Goal: Contribute content: Add original content to the website for others to see

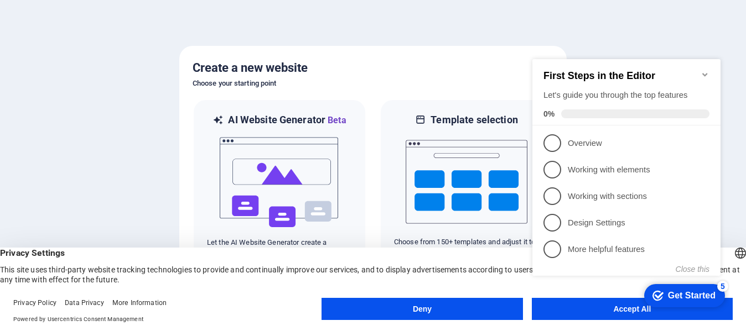
click at [704, 70] on icon "Minimize checklist" at bounding box center [704, 74] width 9 height 9
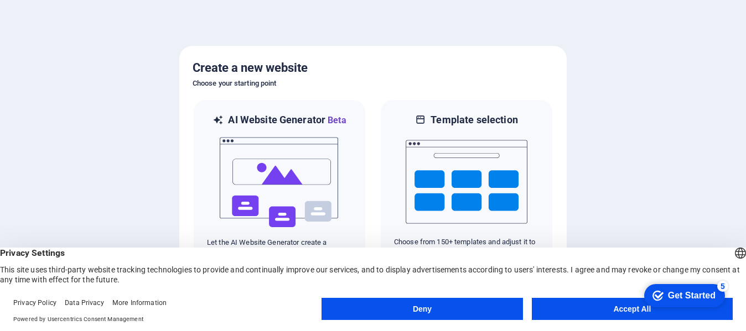
click at [600, 312] on button "Accept All" at bounding box center [632, 309] width 201 height 22
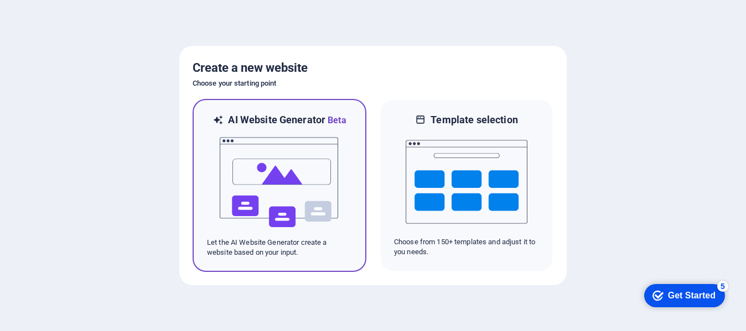
click at [274, 167] on img at bounding box center [280, 182] width 122 height 111
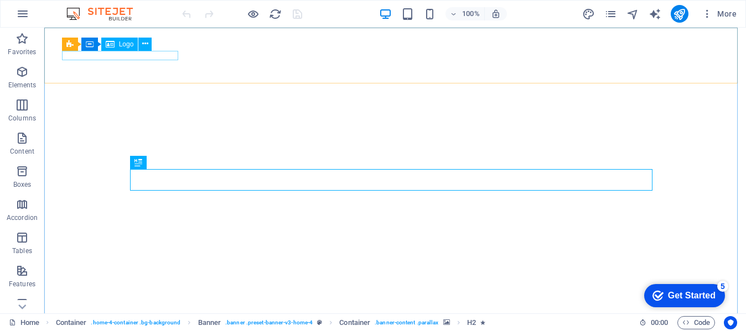
click at [118, 44] on div "Logo" at bounding box center [119, 44] width 37 height 13
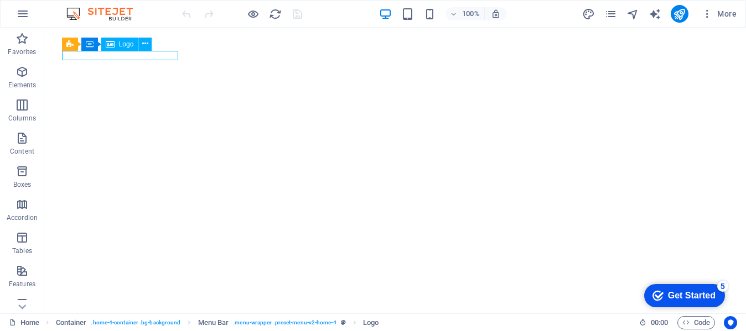
click at [118, 44] on div "Logo" at bounding box center [119, 44] width 37 height 13
click at [145, 44] on icon at bounding box center [145, 44] width 6 height 12
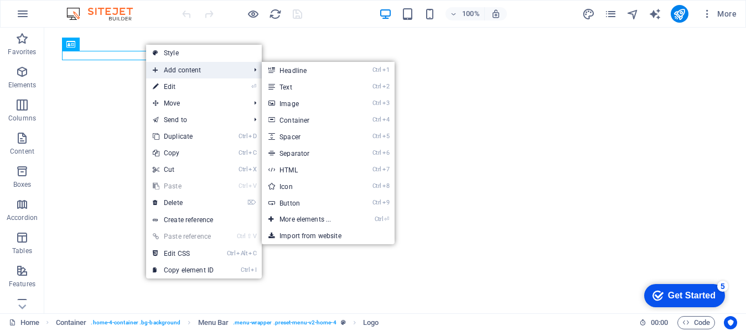
click at [197, 69] on span "Add content" at bounding box center [195, 70] width 99 height 17
click at [293, 104] on link "Ctrl 3 Image" at bounding box center [307, 103] width 91 height 17
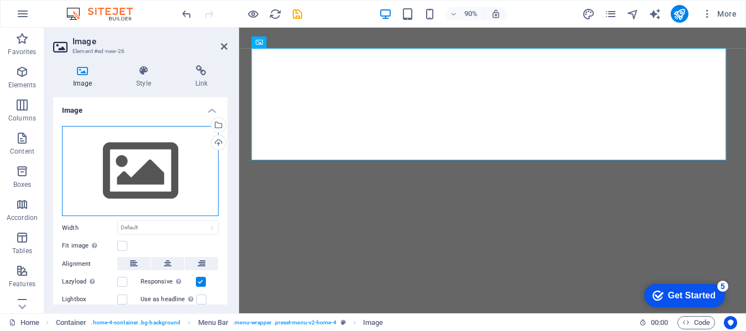
click at [144, 165] on div "Drag files here, click to choose files or select files from Files or our free s…" at bounding box center [140, 171] width 157 height 91
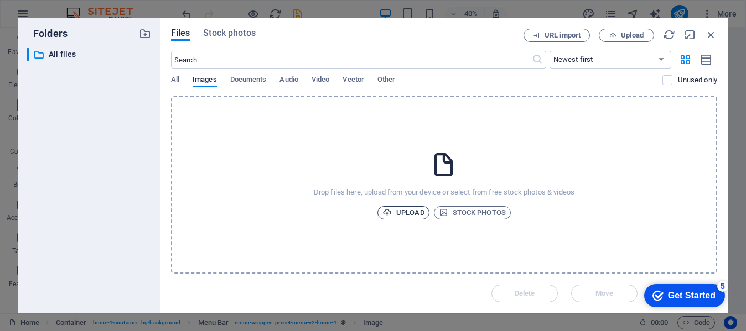
click at [401, 215] on span "Upload" at bounding box center [403, 212] width 42 height 13
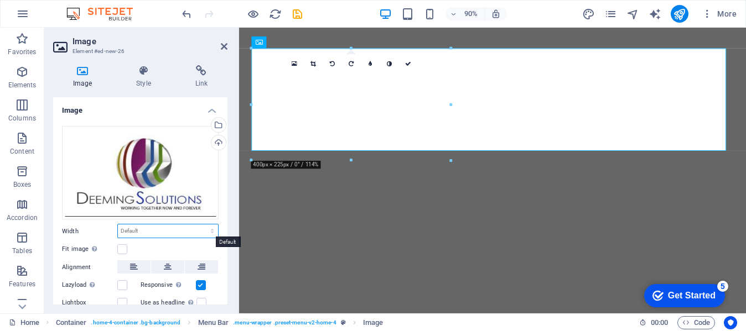
click at [143, 233] on select "Default auto px rem % em vh vw" at bounding box center [168, 231] width 100 height 13
click at [121, 249] on label at bounding box center [122, 250] width 10 height 10
click at [0, 0] on input "Fit image Automatically fit image to a fixed width and height" at bounding box center [0, 0] width 0 height 0
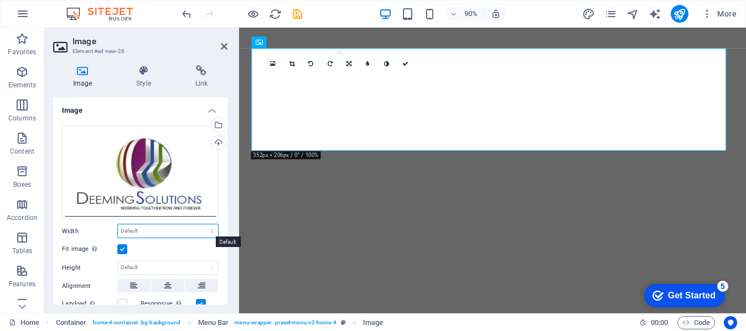
click at [141, 227] on select "Default auto px rem % em vh vw" at bounding box center [168, 231] width 100 height 13
click at [118, 225] on select "Default auto px rem % em vh vw" at bounding box center [168, 231] width 100 height 13
select select "DISABLED_OPTION_VALUE"
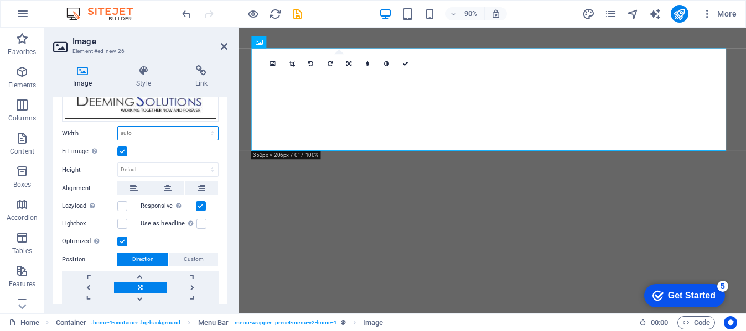
scroll to position [99, 0]
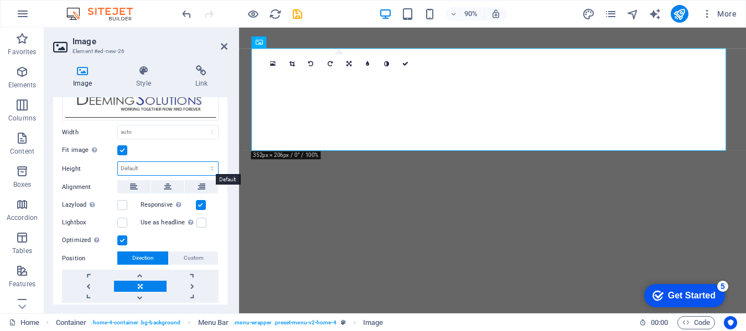
click at [158, 166] on select "Default auto px" at bounding box center [168, 168] width 100 height 13
click at [118, 162] on select "Default auto px" at bounding box center [168, 168] width 100 height 13
select select "DISABLED_OPTION_VALUE"
click at [199, 225] on label at bounding box center [201, 223] width 10 height 10
click at [0, 0] on input "Use as headline The image will be wrapped in an H1 headline tag. Useful for giv…" at bounding box center [0, 0] width 0 height 0
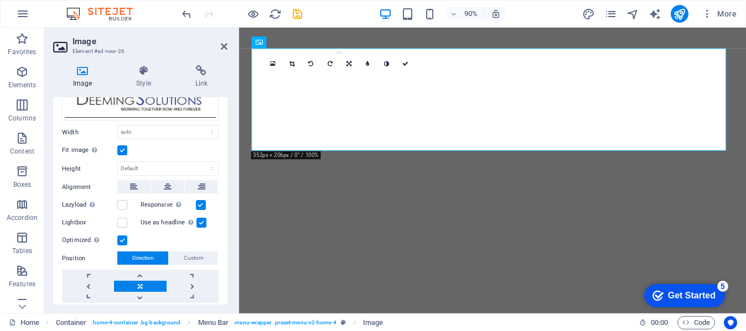
click at [199, 225] on label at bounding box center [201, 223] width 10 height 10
click at [0, 0] on input "Use as headline The image will be wrapped in an H1 headline tag. Useful for giv…" at bounding box center [0, 0] width 0 height 0
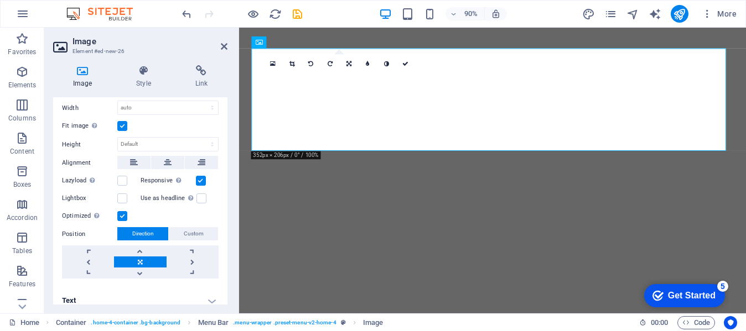
scroll to position [132, 0]
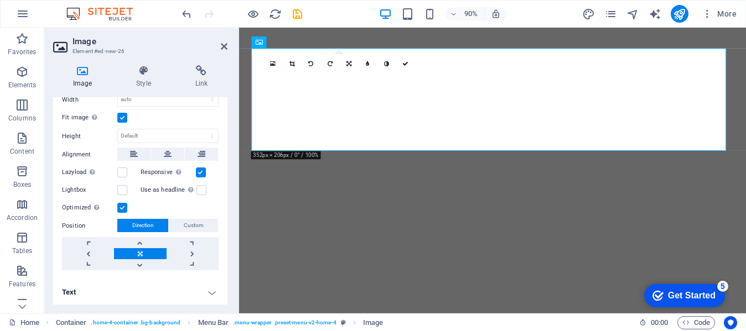
click at [210, 289] on h4 "Text" at bounding box center [140, 292] width 174 height 27
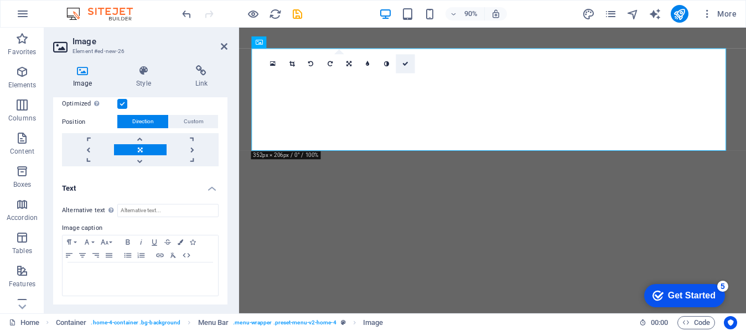
click at [408, 64] on icon at bounding box center [406, 64] width 6 height 6
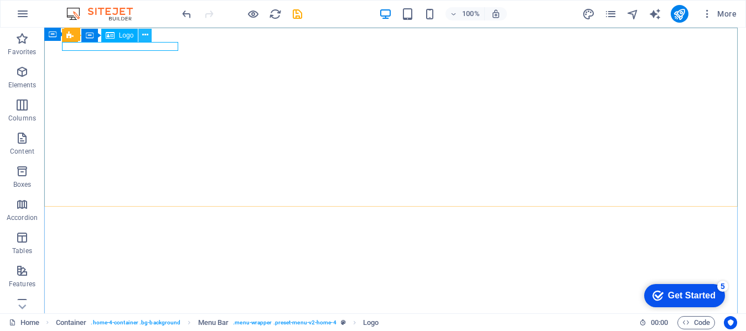
click at [144, 35] on icon at bounding box center [145, 35] width 6 height 12
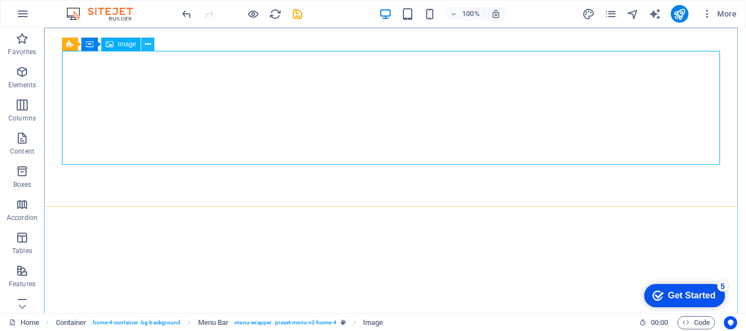
click at [147, 40] on icon at bounding box center [148, 45] width 6 height 12
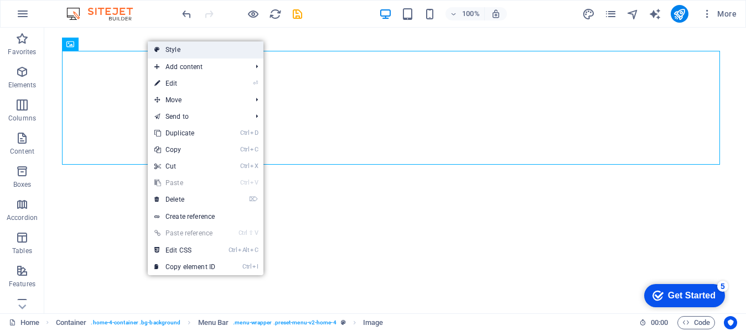
click at [183, 45] on link "Style" at bounding box center [206, 49] width 116 height 17
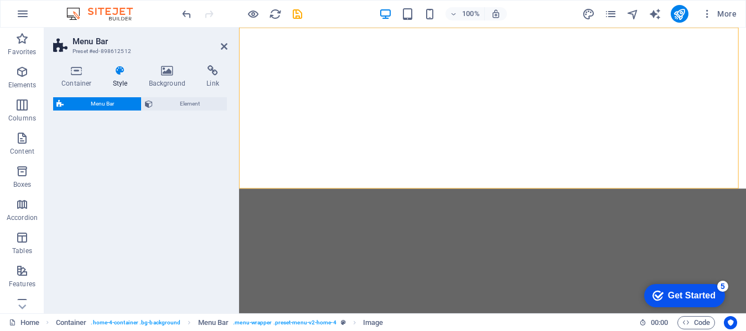
select select "vw"
select select "rem"
select select "vw"
select select "preset-menu-v2-home-4"
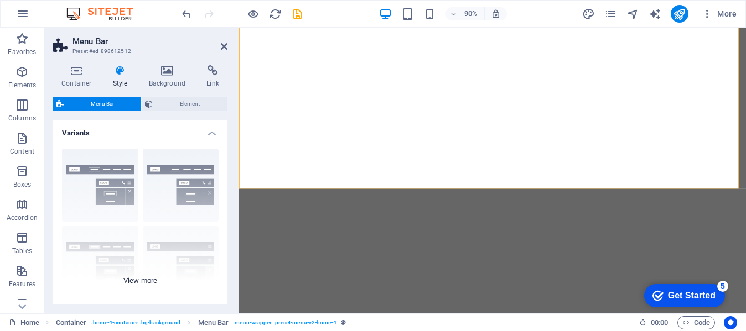
click at [107, 169] on div "Border Centered Default Fixed Loki Trigger Wide XXL" at bounding box center [140, 223] width 174 height 166
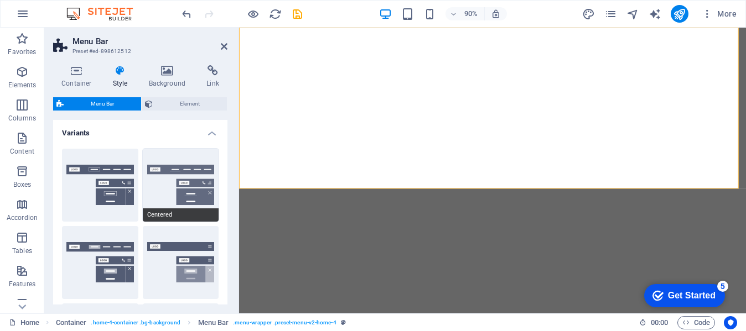
click at [159, 178] on button "Centered" at bounding box center [181, 185] width 76 height 73
type input "1"
select select "rem"
type input "1"
select select "rem"
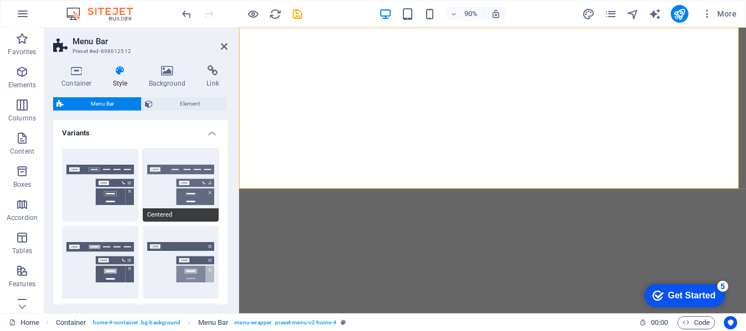
type input "1"
select select "rem"
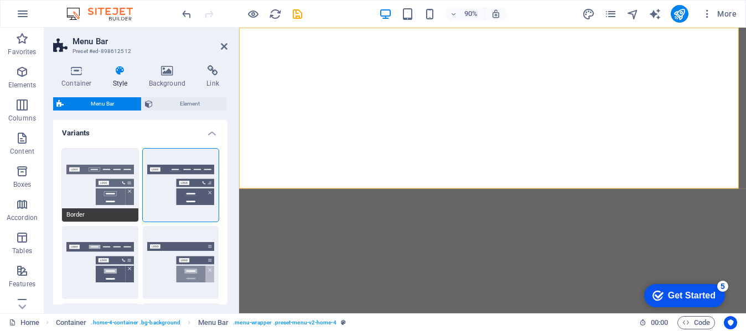
click at [85, 188] on button "Border" at bounding box center [100, 185] width 76 height 73
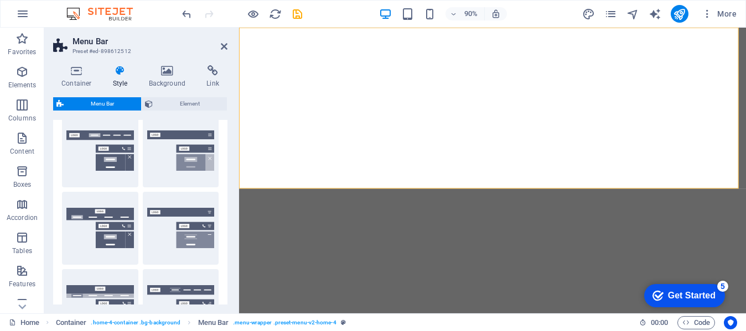
scroll to position [116, 0]
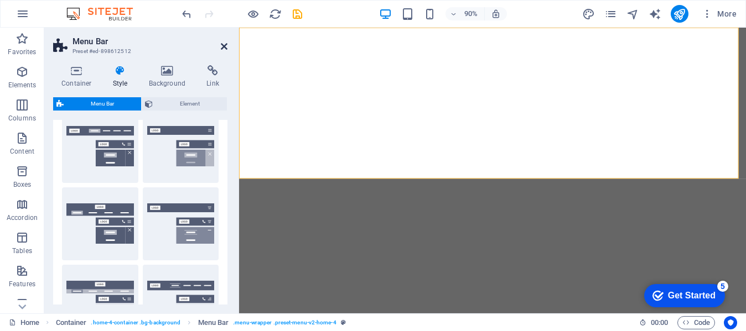
click at [224, 44] on icon at bounding box center [224, 46] width 7 height 9
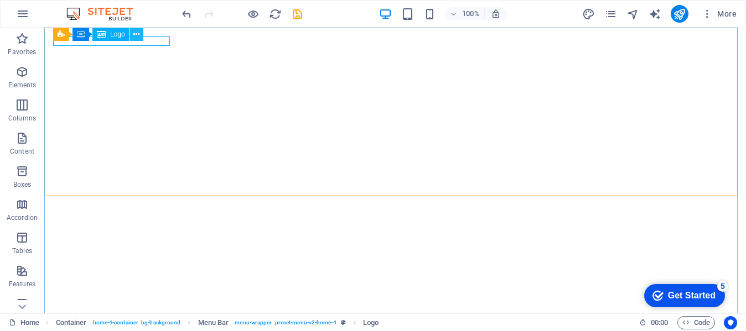
click at [136, 33] on icon at bounding box center [136, 35] width 6 height 12
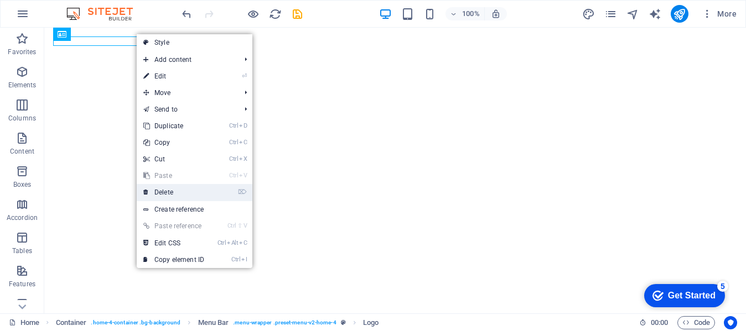
click at [165, 188] on link "⌦ Delete" at bounding box center [174, 192] width 74 height 17
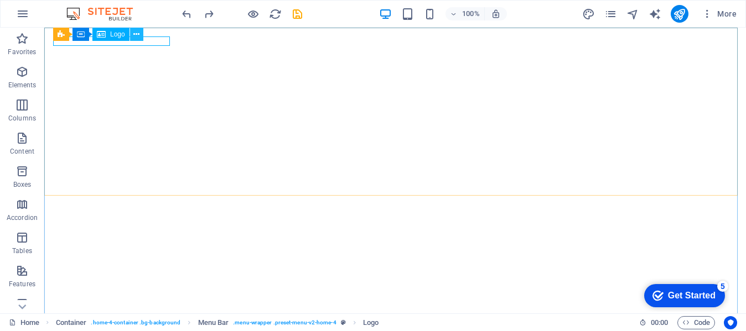
click at [135, 33] on icon at bounding box center [136, 35] width 6 height 12
click at [138, 32] on icon at bounding box center [136, 35] width 6 height 12
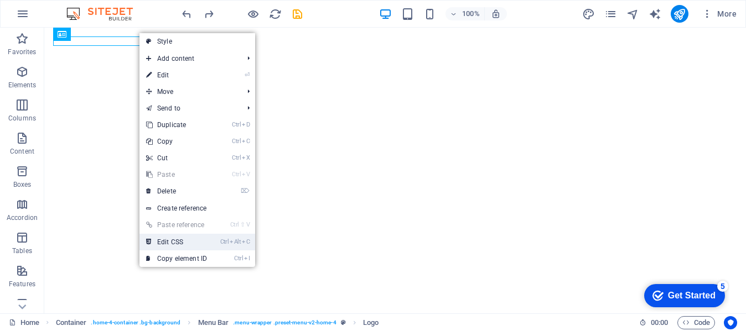
click at [185, 239] on link "Ctrl Alt C Edit CSS" at bounding box center [176, 242] width 74 height 17
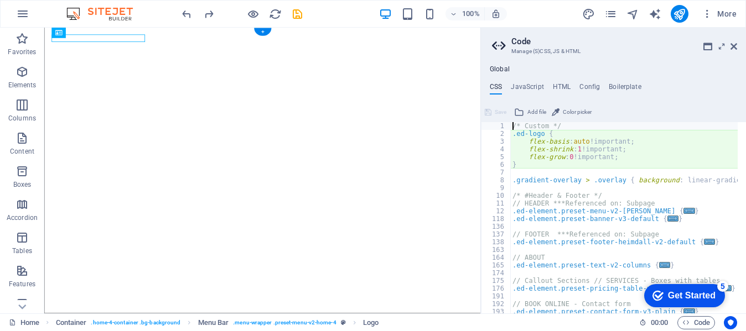
type textarea "flex-basis: auto!important;"
click at [736, 46] on icon at bounding box center [733, 46] width 7 height 9
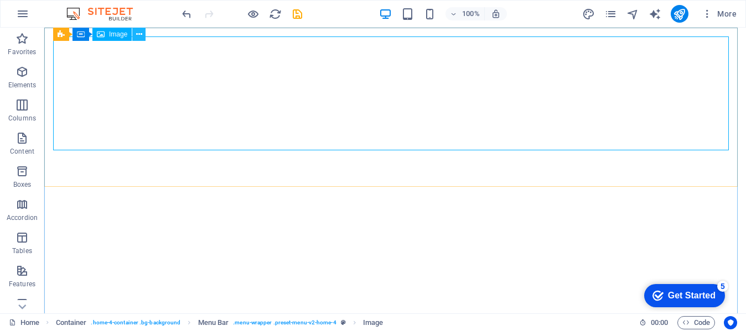
click at [138, 36] on icon at bounding box center [139, 35] width 6 height 12
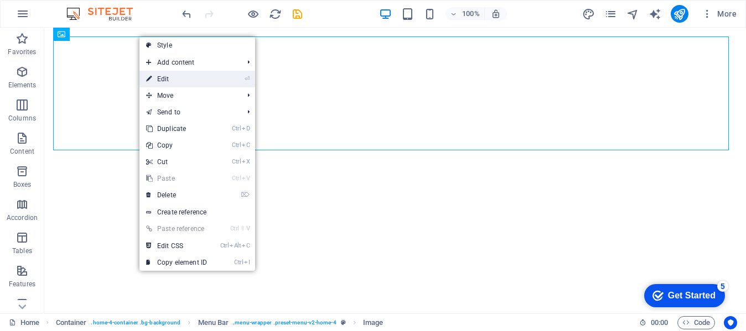
click at [162, 77] on link "⏎ Edit" at bounding box center [176, 79] width 74 height 17
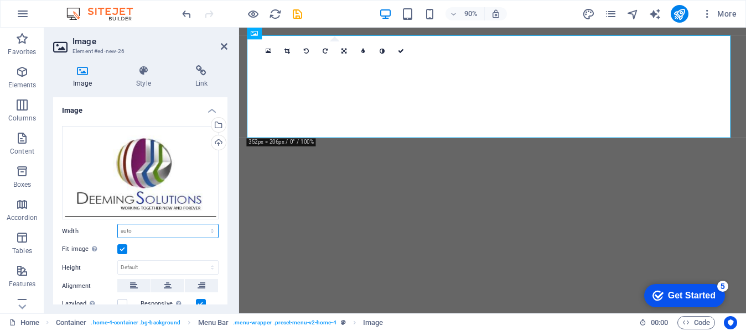
click at [143, 232] on select "Default auto px rem % em vh vw" at bounding box center [168, 231] width 100 height 13
select select "%"
click at [200, 225] on select "Default auto px rem % em vh vw" at bounding box center [168, 231] width 100 height 13
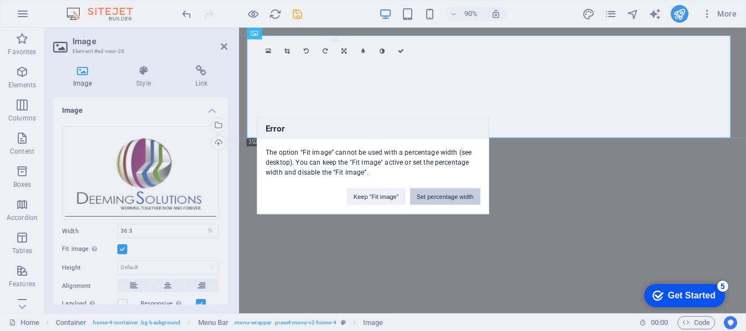
click at [432, 196] on button "Set percentage width" at bounding box center [445, 196] width 70 height 17
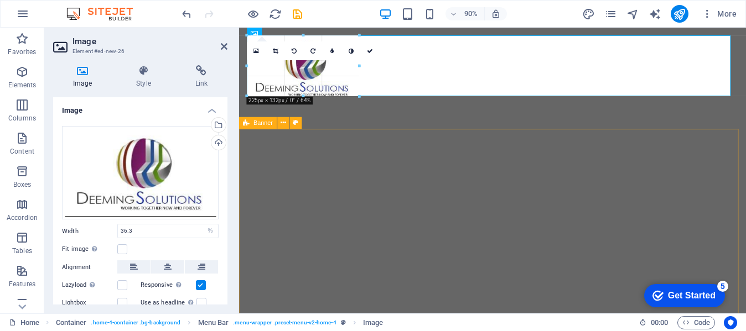
drag, startPoint x: 422, startPoint y: 139, endPoint x: 342, endPoint y: 91, distance: 92.8
type input "208"
select select "px"
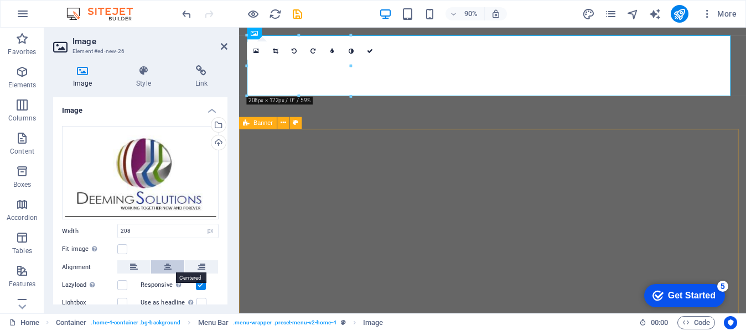
click at [165, 261] on icon at bounding box center [168, 267] width 8 height 13
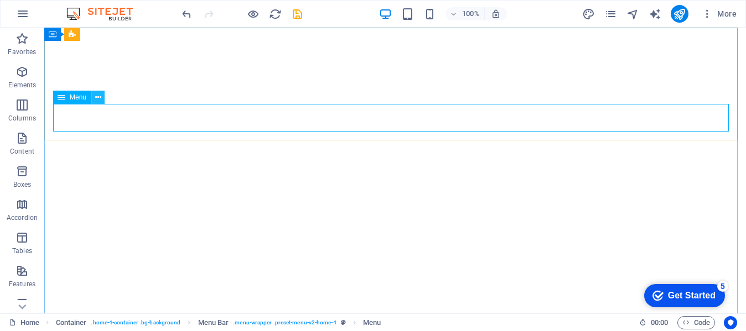
click at [97, 96] on icon at bounding box center [98, 98] width 6 height 12
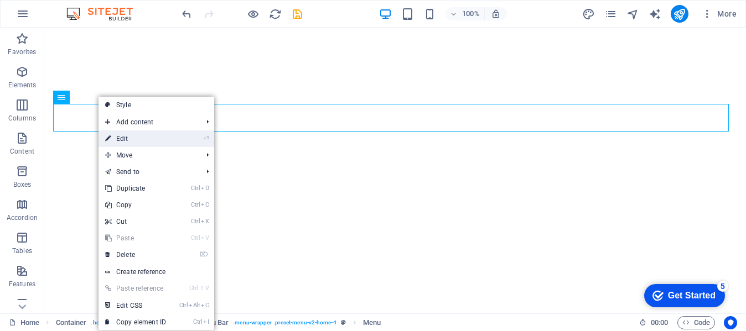
click at [132, 137] on link "⏎ Edit" at bounding box center [135, 139] width 74 height 17
select select
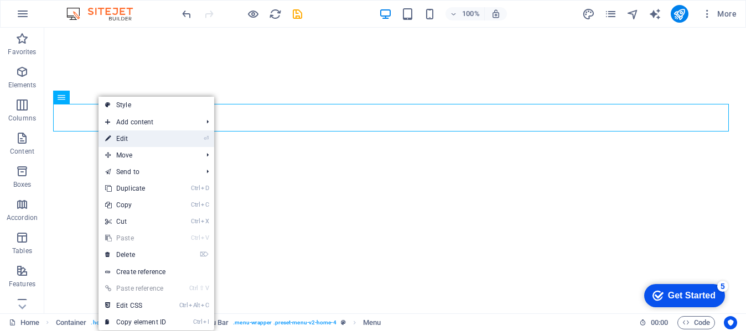
select select
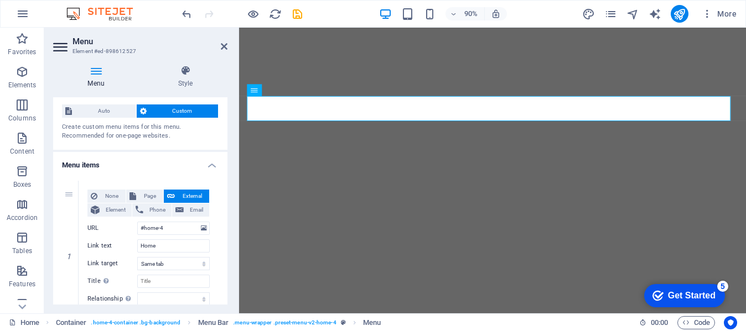
scroll to position [0, 0]
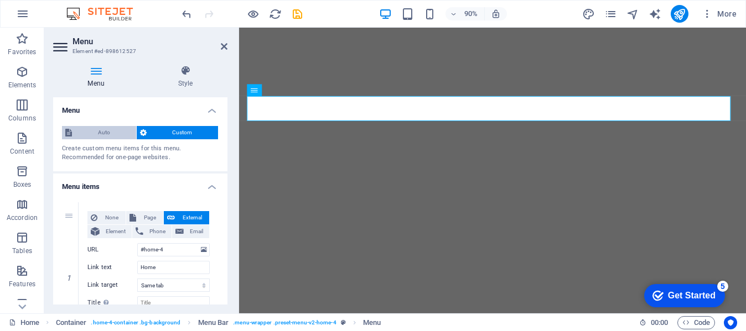
click at [97, 133] on span "Auto" at bounding box center [104, 132] width 58 height 13
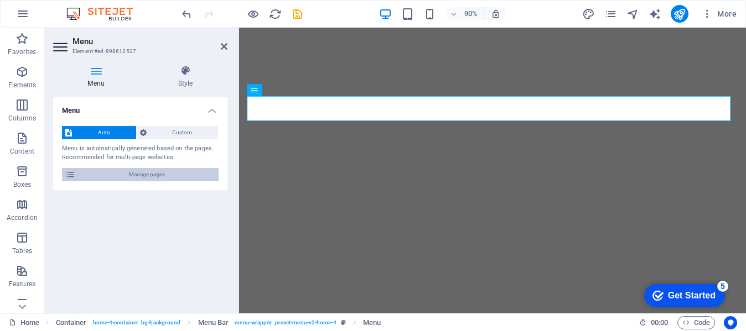
click at [85, 168] on span "Manage pages" at bounding box center [147, 174] width 137 height 13
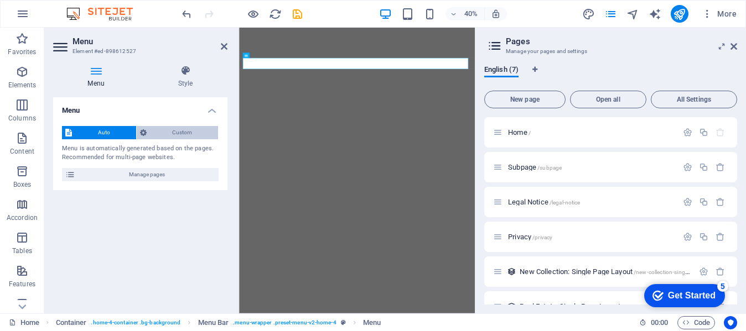
click at [175, 132] on span "Custom" at bounding box center [182, 132] width 65 height 13
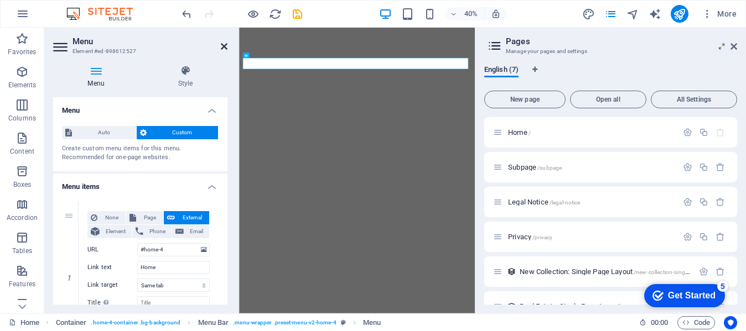
click at [222, 48] on icon at bounding box center [224, 46] width 7 height 9
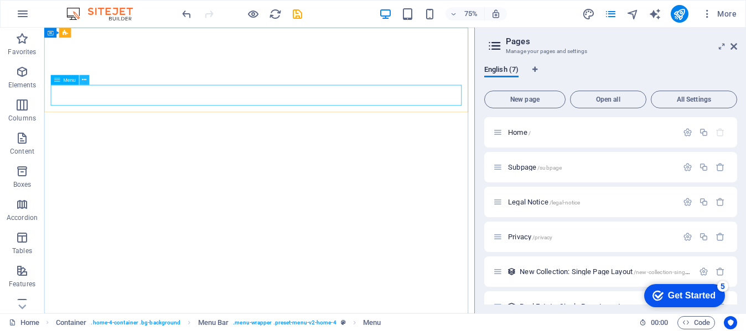
click at [84, 80] on icon at bounding box center [84, 80] width 4 height 9
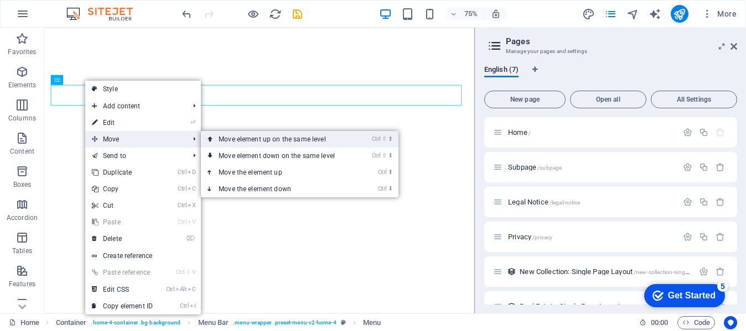
click at [264, 141] on link "Ctrl ⇧ ⬆ Move element up on the same level" at bounding box center [279, 139] width 156 height 17
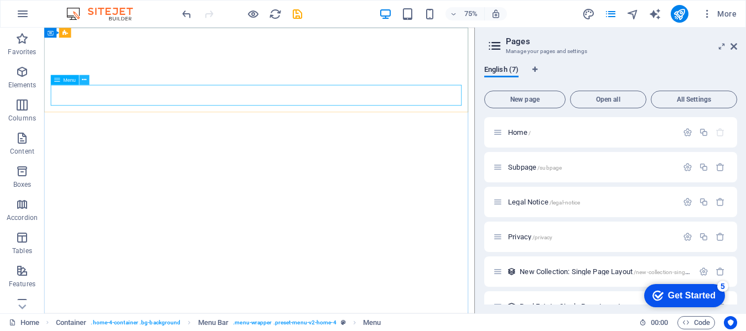
click at [84, 80] on icon at bounding box center [84, 80] width 4 height 9
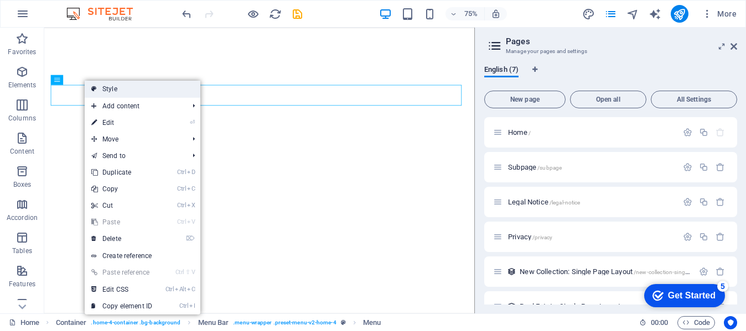
click at [136, 90] on link "Style" at bounding box center [143, 89] width 116 height 17
select select "rem"
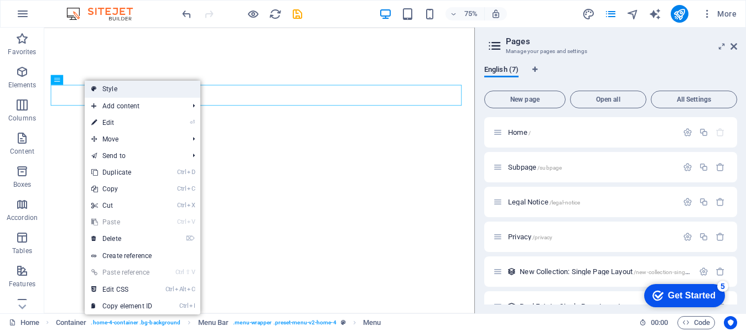
select select "rem"
select select "preset-menu-v2-home-4"
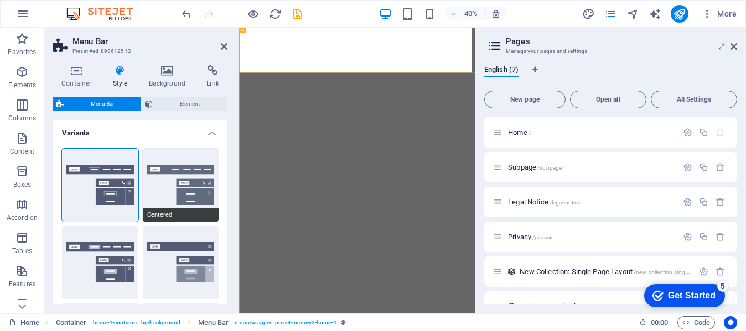
click at [168, 184] on button "Centered" at bounding box center [181, 185] width 76 height 73
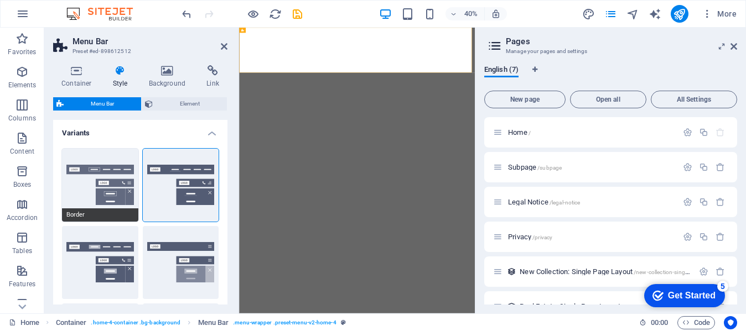
click at [99, 181] on button "Border" at bounding box center [100, 185] width 76 height 73
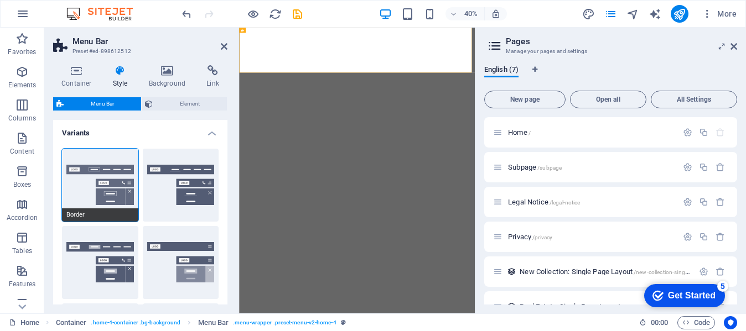
scroll to position [501, 0]
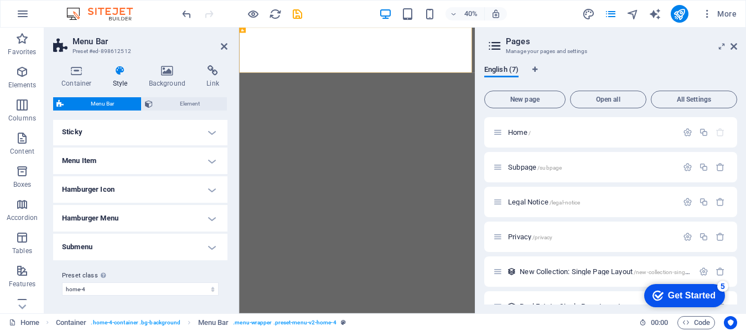
select select "200"
click at [98, 157] on h4 "Menu Item" at bounding box center [140, 161] width 174 height 27
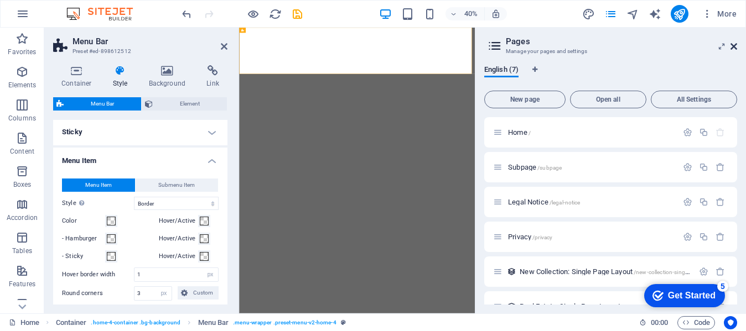
click at [736, 44] on icon at bounding box center [733, 46] width 7 height 9
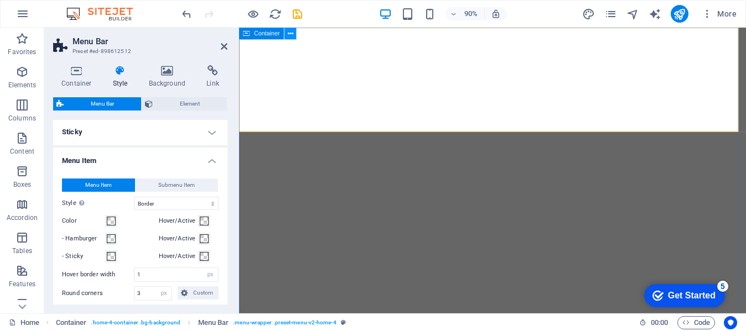
click at [293, 31] on button at bounding box center [290, 34] width 12 height 12
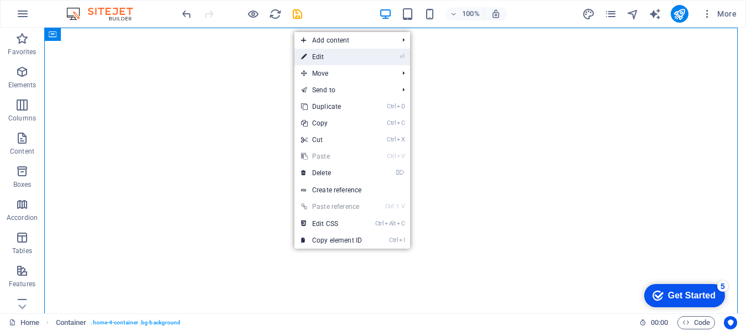
click at [328, 56] on link "⏎ Edit" at bounding box center [331, 57] width 74 height 17
select select "header"
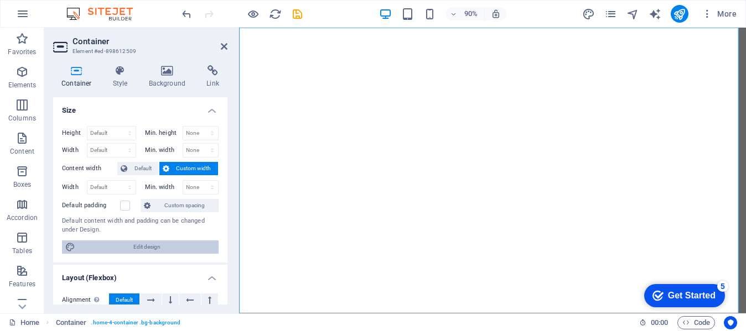
click at [127, 241] on span "Edit design" at bounding box center [147, 247] width 137 height 13
select select "px"
select select "200"
select select "px"
select select "rem"
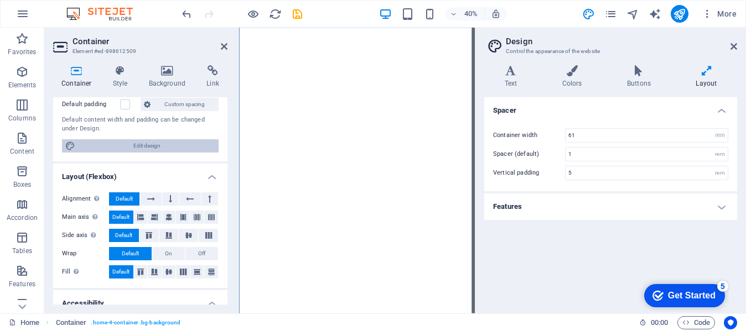
scroll to position [107, 0]
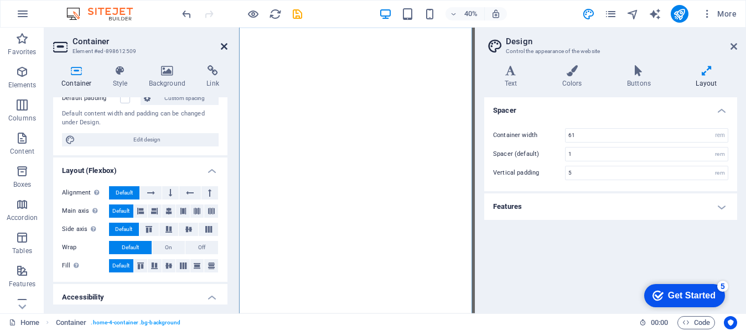
click at [221, 45] on icon at bounding box center [224, 46] width 7 height 9
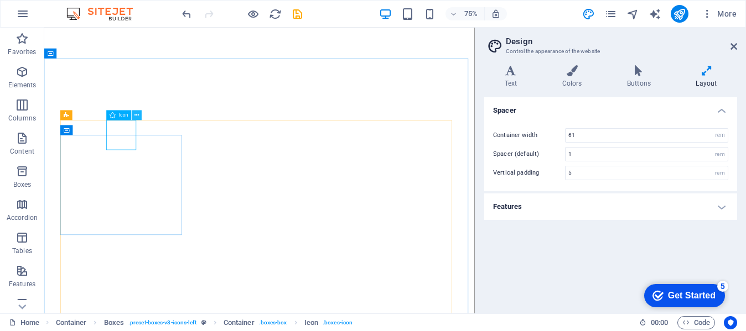
click at [138, 115] on icon at bounding box center [136, 115] width 4 height 9
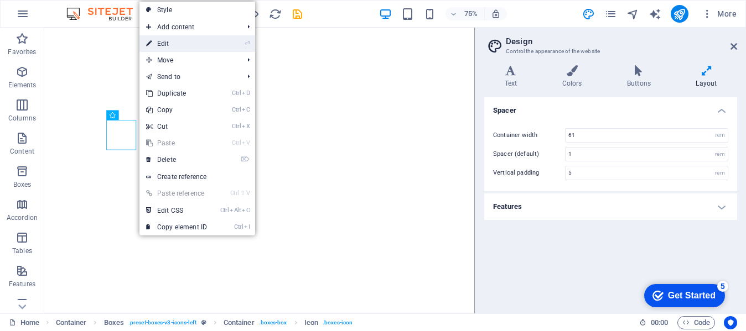
click at [171, 44] on link "⏎ Edit" at bounding box center [176, 43] width 74 height 17
select select "xMidYMid"
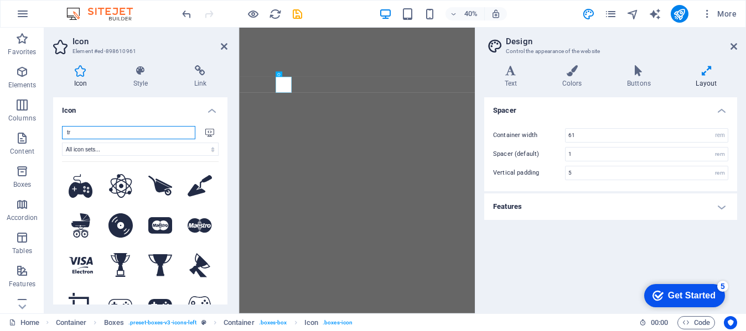
type input "t"
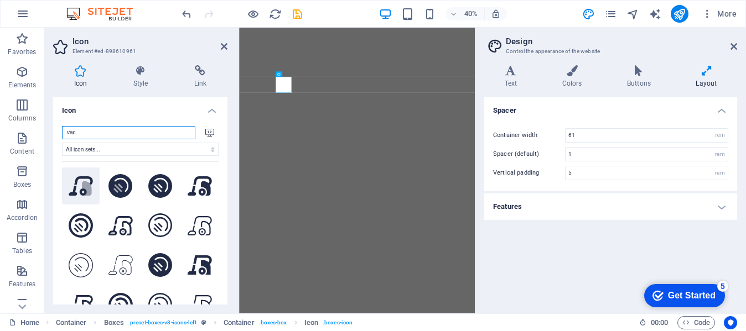
type input "vac"
click at [82, 184] on icon at bounding box center [87, 188] width 10 height 14
click at [528, 256] on div "Spacer Container width 61 rem px Spacer (default) 1 rem Vertical padding 5 rem …" at bounding box center [610, 200] width 253 height 207
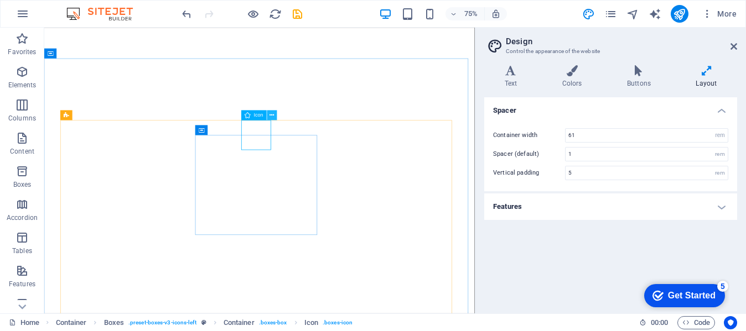
click at [272, 113] on icon at bounding box center [271, 115] width 4 height 9
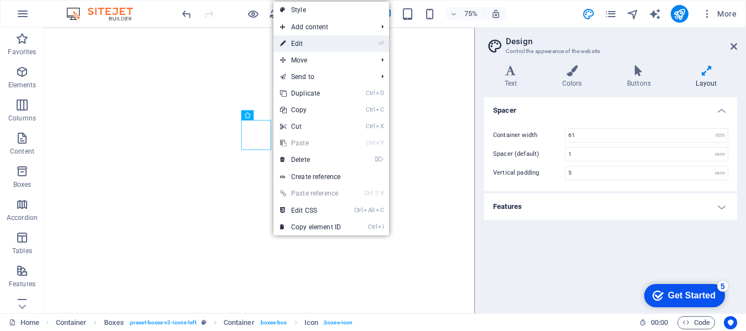
click at [320, 43] on link "⏎ Edit" at bounding box center [310, 43] width 74 height 17
select select "xMidYMid"
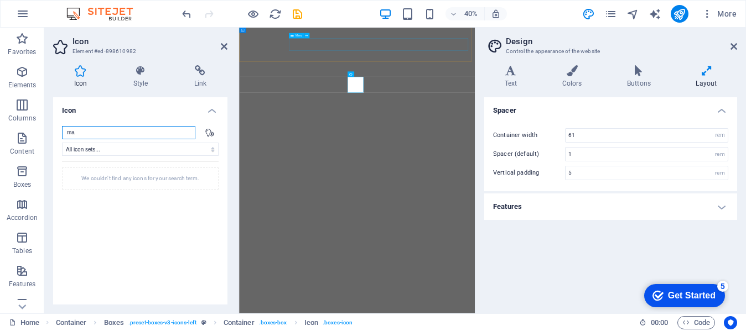
type input "m"
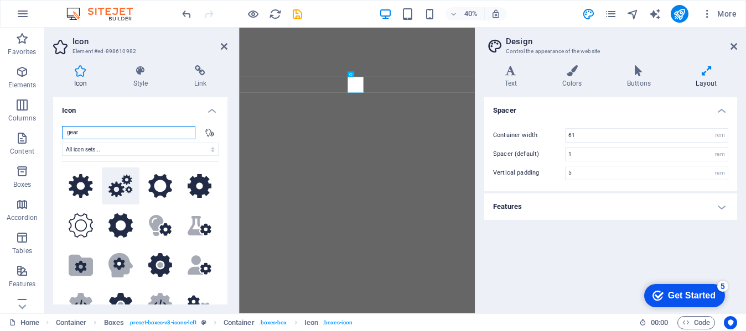
type input "gear"
click at [118, 188] on icon at bounding box center [120, 186] width 24 height 23
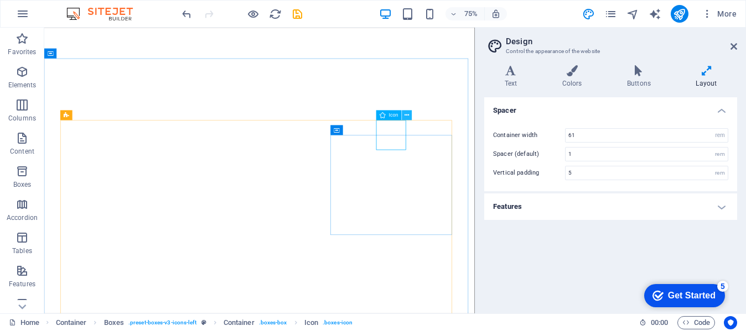
click at [407, 116] on icon at bounding box center [406, 115] width 4 height 9
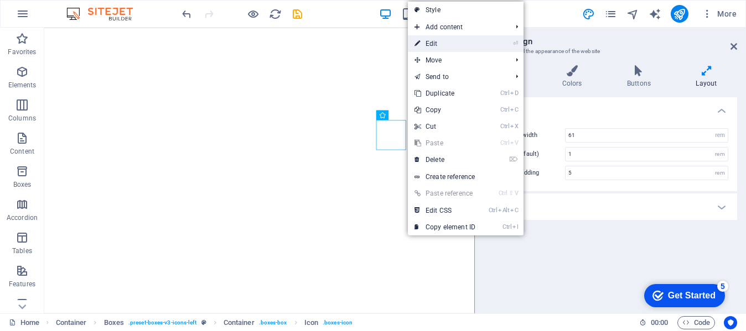
click at [425, 44] on link "⏎ Edit" at bounding box center [445, 43] width 74 height 17
select select "xMidYMid"
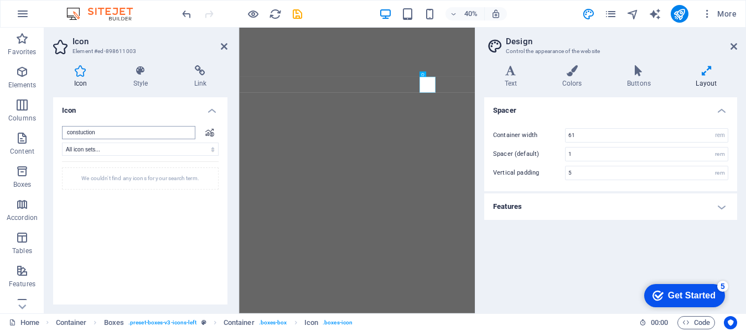
click at [80, 136] on input "constuction" at bounding box center [128, 132] width 133 height 13
click at [80, 133] on input "constuction" at bounding box center [128, 132] width 133 height 13
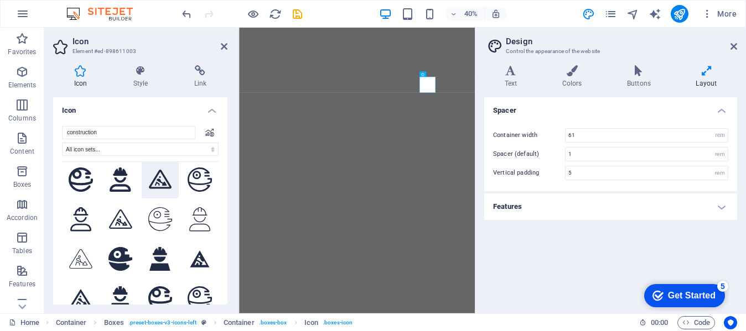
scroll to position [0, 0]
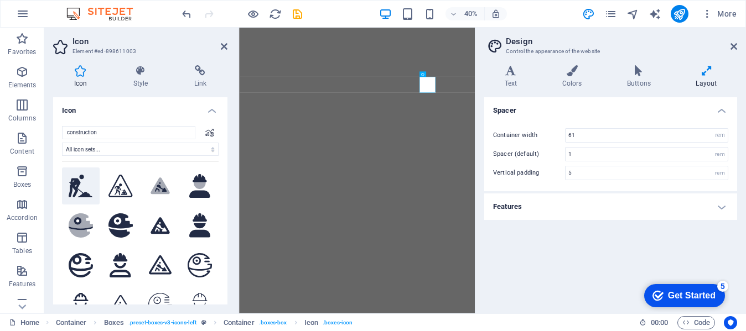
type input "construction"
click at [74, 185] on icon at bounding box center [81, 186] width 24 height 23
click at [201, 178] on icon at bounding box center [199, 186] width 21 height 24
click at [77, 184] on icon at bounding box center [81, 186] width 24 height 23
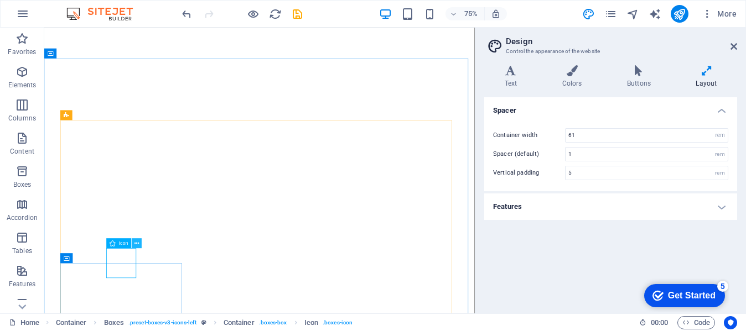
click at [137, 244] on icon at bounding box center [136, 243] width 4 height 9
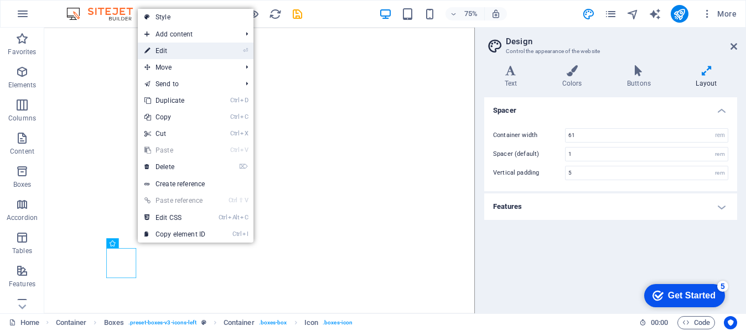
click at [163, 46] on link "⏎ Edit" at bounding box center [175, 51] width 74 height 17
select select "xMidYMid"
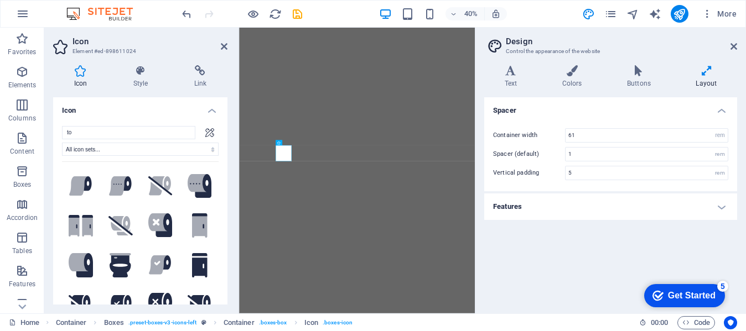
type input "t"
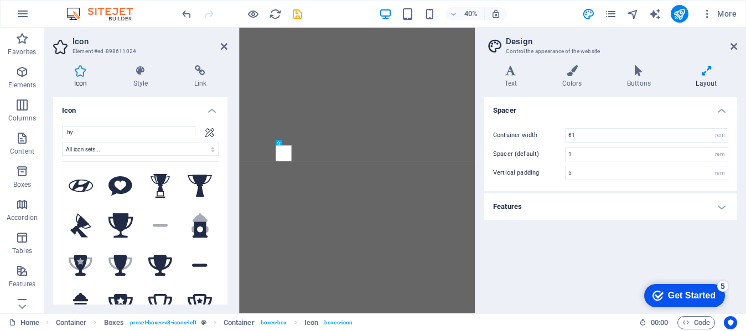
type input "h"
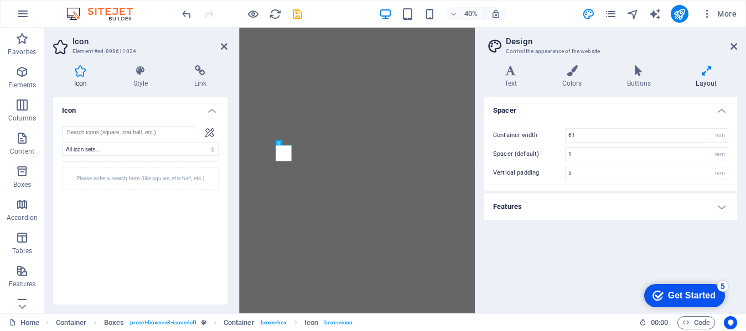
type input "t"
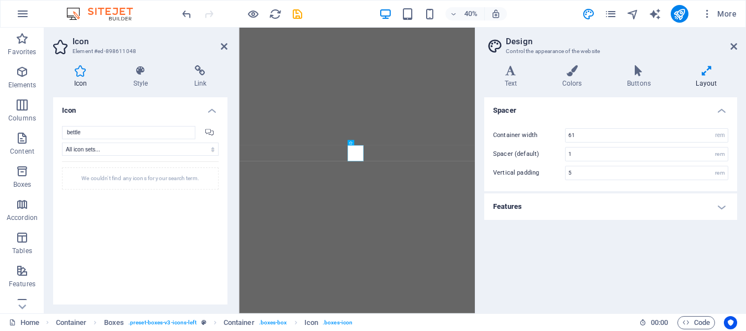
select select "xMidYMid"
select select "rem"
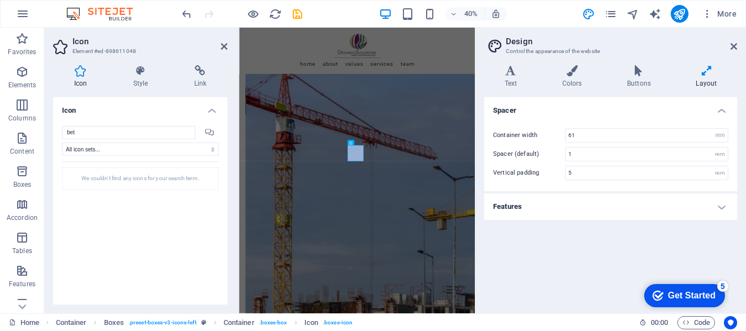
scroll to position [1182, 0]
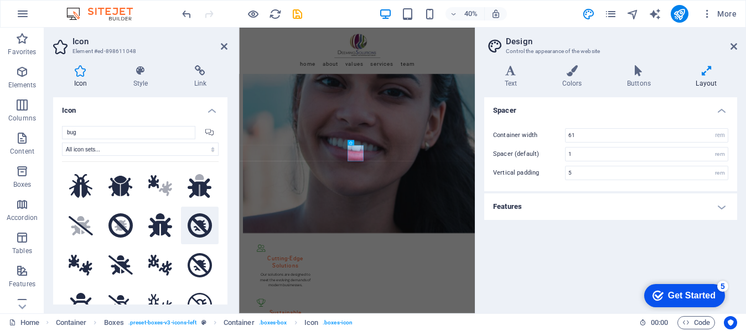
type input "bug"
click at [202, 220] on icon at bounding box center [200, 226] width 24 height 24
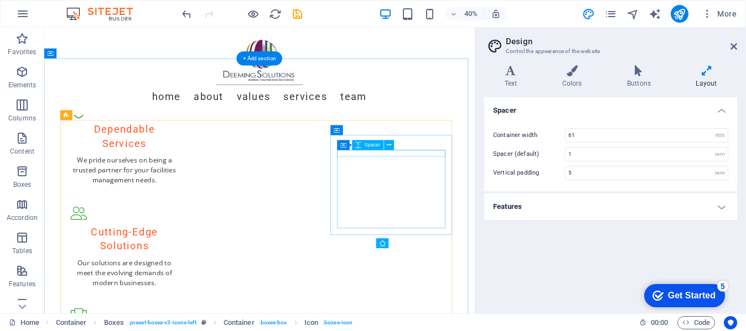
scroll to position [899, 0]
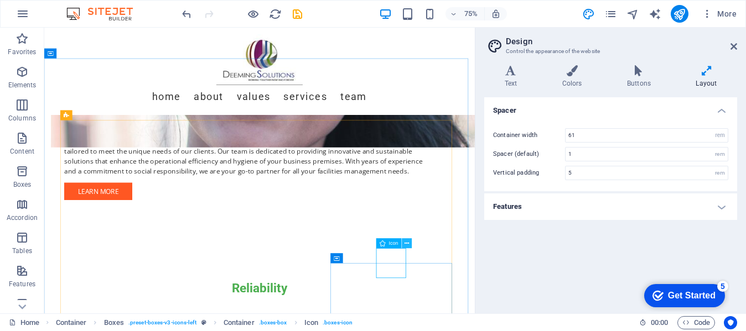
click at [406, 245] on icon at bounding box center [406, 243] width 4 height 9
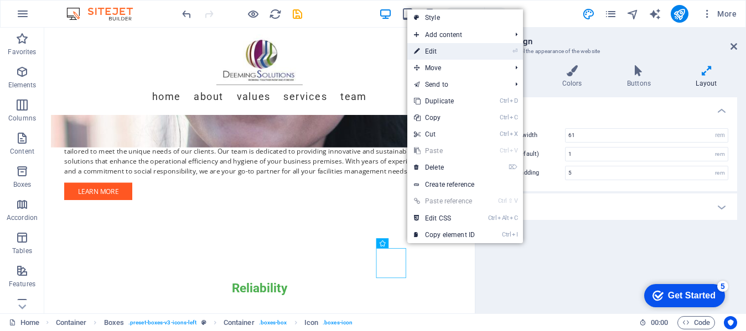
click at [445, 48] on link "⏎ Edit" at bounding box center [444, 51] width 74 height 17
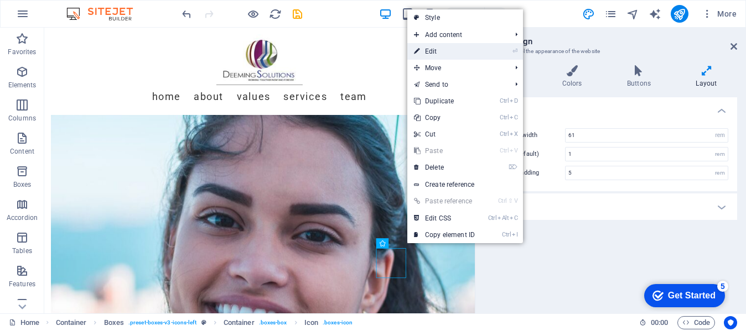
select select "xMidYMid"
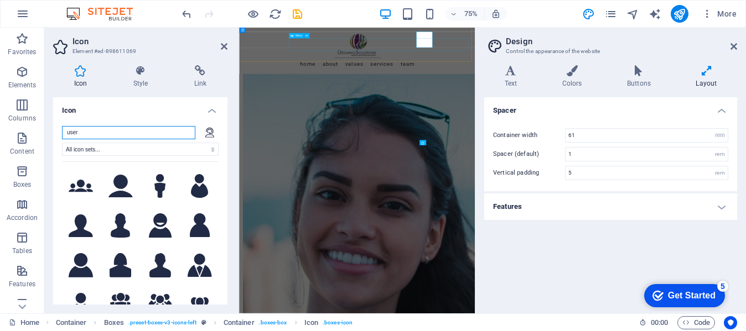
scroll to position [1182, 0]
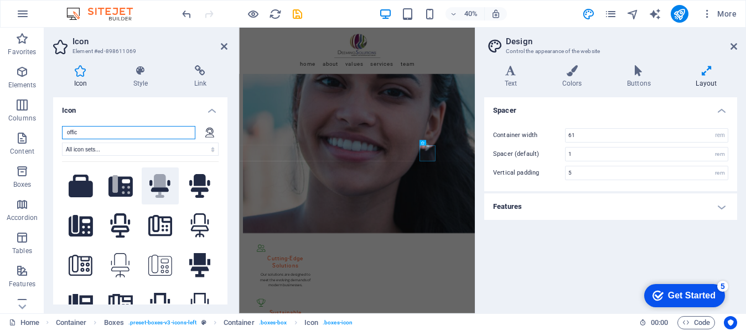
type input "offic"
click at [156, 179] on icon at bounding box center [160, 186] width 12 height 24
click at [501, 262] on div "Spacer Container width 61 rem px Spacer (default) 1 rem Vertical padding 5 rem …" at bounding box center [610, 200] width 253 height 207
click at [551, 271] on div "Spacer Container width 61 rem px Spacer (default) 1 rem Vertical padding 5 rem …" at bounding box center [610, 200] width 253 height 207
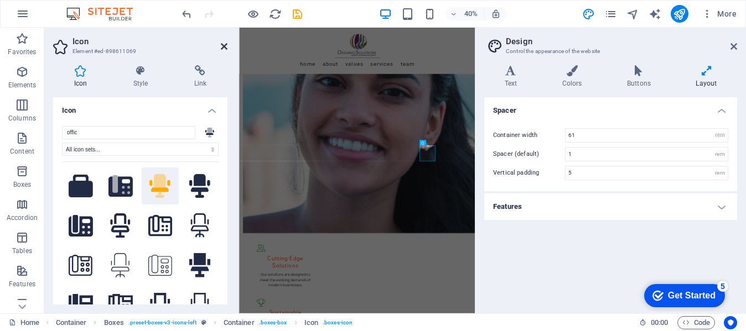
click at [224, 46] on icon at bounding box center [224, 46] width 7 height 9
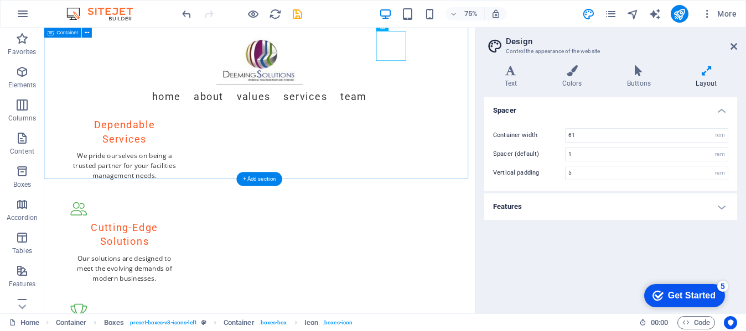
scroll to position [1277, 0]
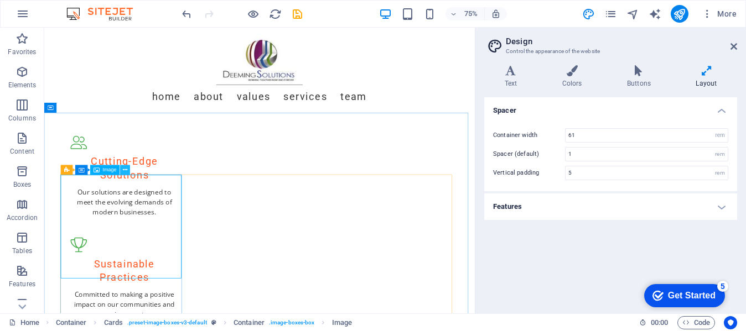
click at [124, 165] on button at bounding box center [126, 170] width 10 height 10
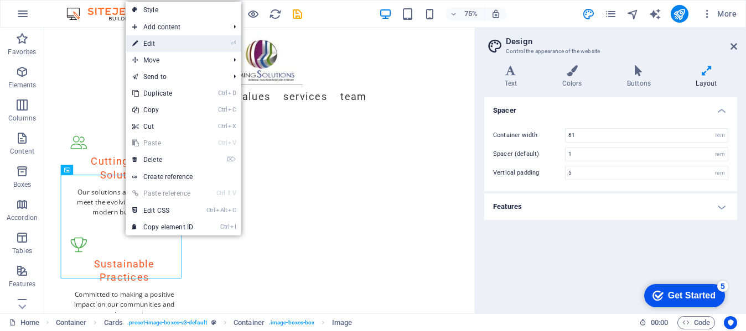
click at [163, 46] on link "⏎ Edit" at bounding box center [163, 43] width 74 height 17
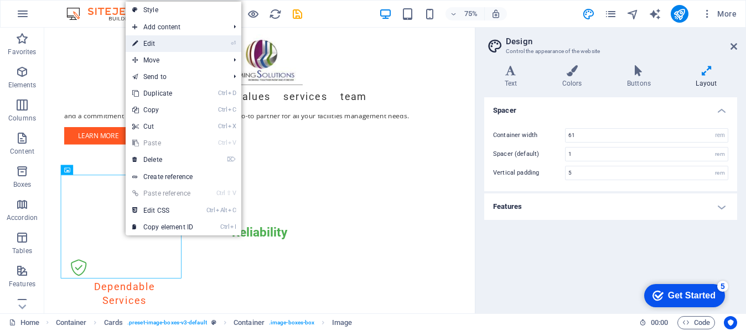
select select "vw"
select select "px"
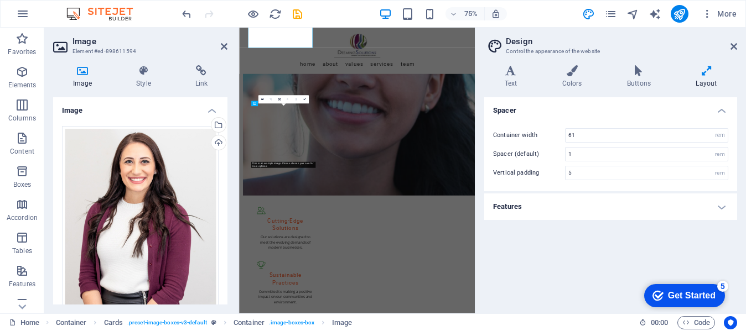
scroll to position [1561, 0]
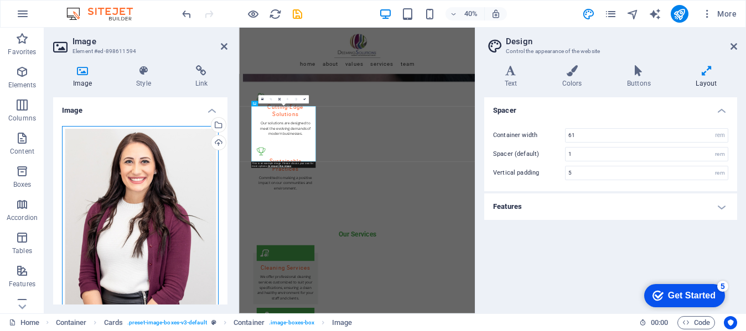
click at [144, 184] on div "Drag files here, click to choose files or select files from Files or our free s…" at bounding box center [140, 229] width 157 height 207
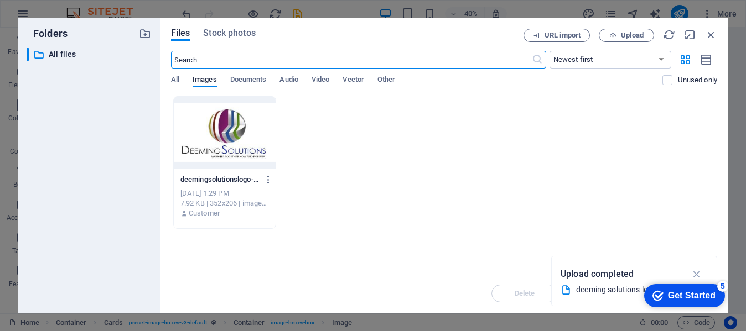
scroll to position [4283, 0]
click at [694, 272] on icon "button" at bounding box center [697, 274] width 13 height 12
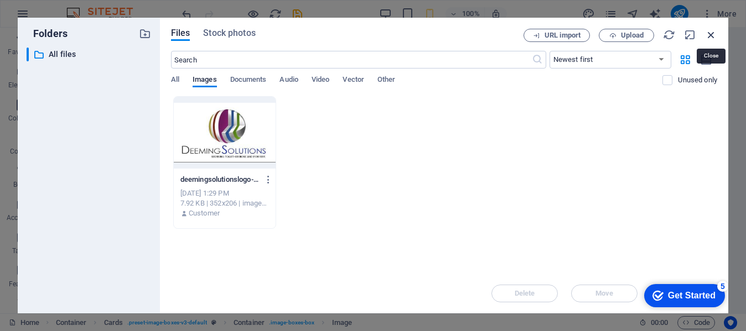
click at [709, 33] on icon "button" at bounding box center [711, 35] width 12 height 12
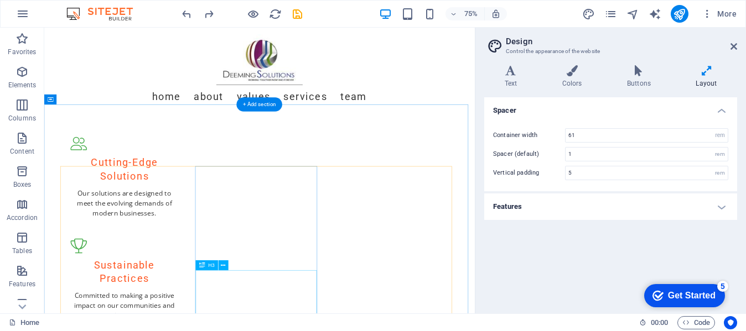
scroll to position [1288, 0]
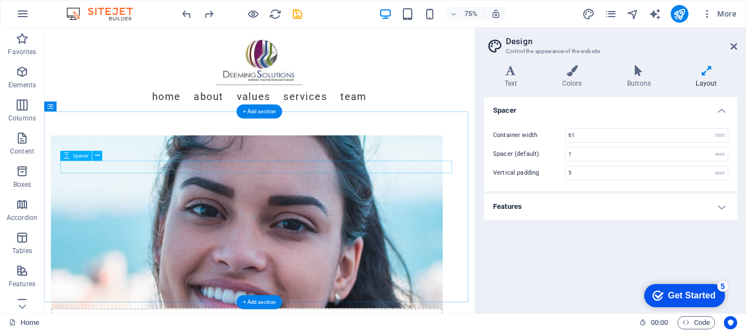
scroll to position [598, 0]
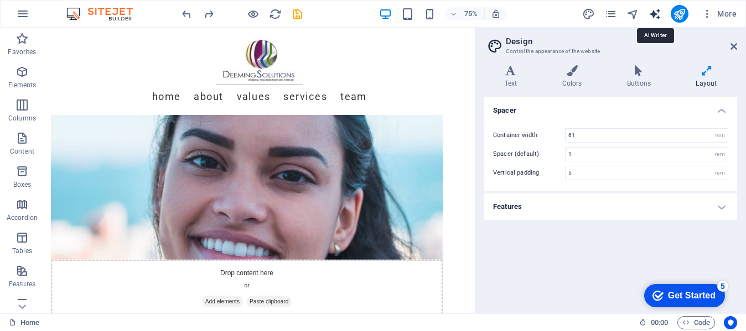
click at [661, 13] on icon "text_generator" at bounding box center [654, 14] width 13 height 13
select select "English"
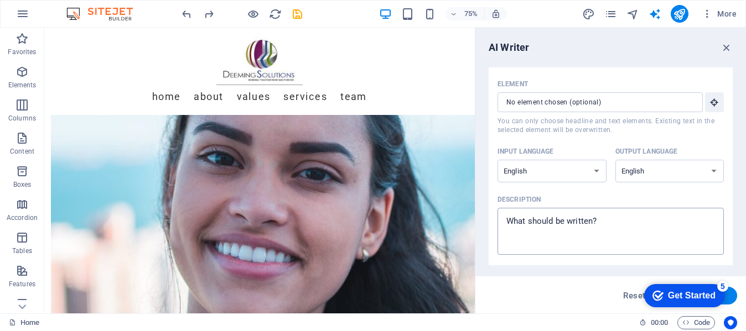
scroll to position [308, 0]
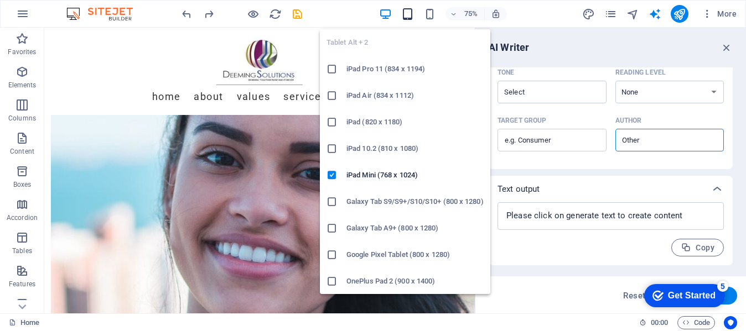
click at [410, 11] on icon "button" at bounding box center [407, 14] width 13 height 13
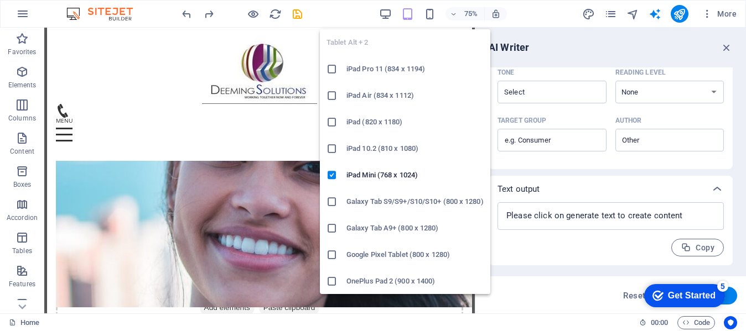
scroll to position [639, 0]
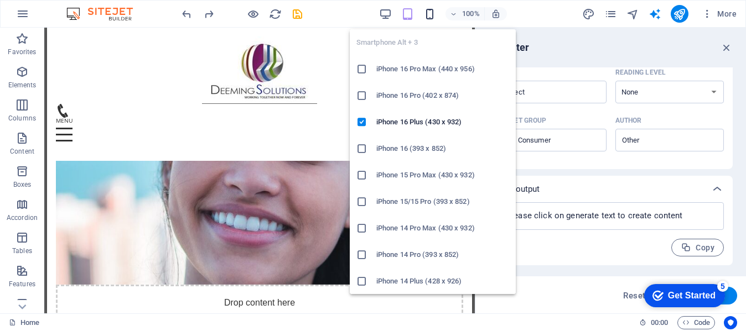
click at [432, 15] on icon "button" at bounding box center [429, 14] width 13 height 13
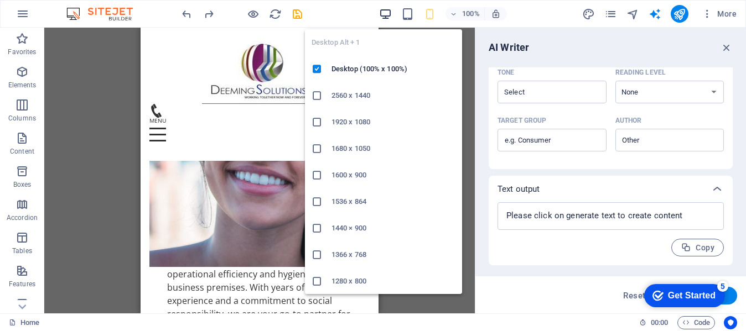
click at [383, 13] on icon "button" at bounding box center [385, 14] width 13 height 13
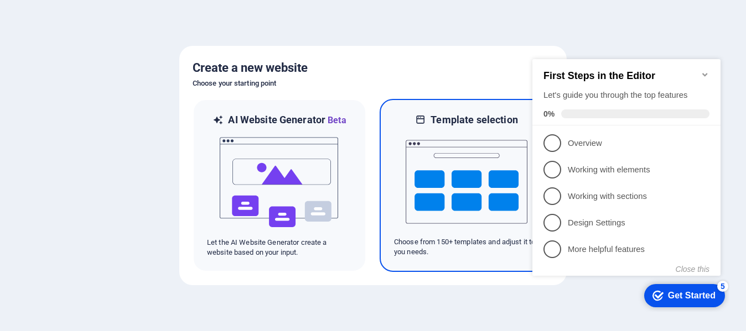
click at [465, 163] on img at bounding box center [467, 182] width 122 height 111
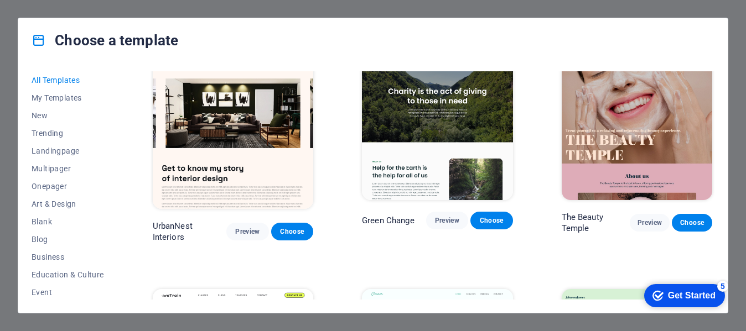
scroll to position [1132, 0]
